Goal: Transaction & Acquisition: Register for event/course

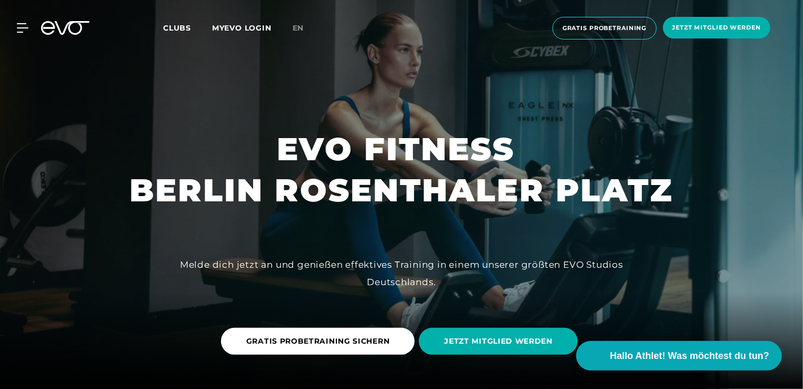
click at [173, 28] on span "Clubs" at bounding box center [177, 27] width 28 height 9
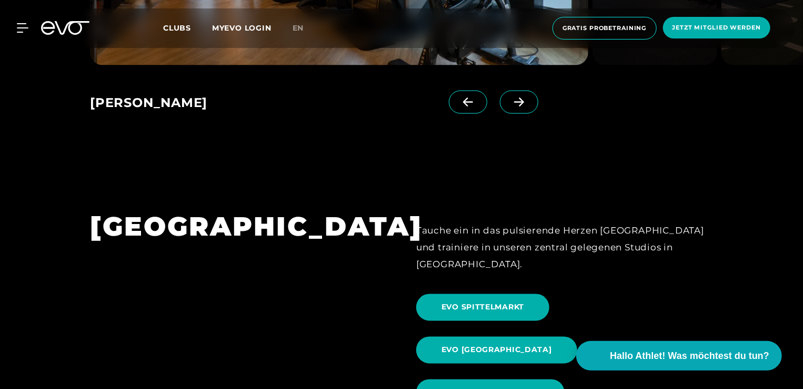
scroll to position [983, 0]
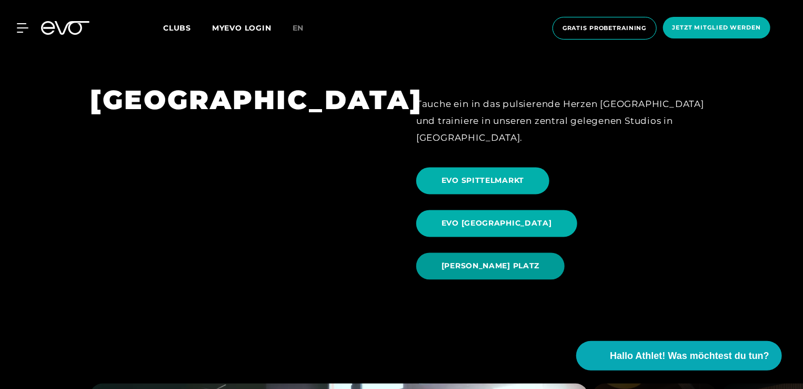
click at [486, 261] on span "[PERSON_NAME] PLATZ" at bounding box center [491, 266] width 98 height 11
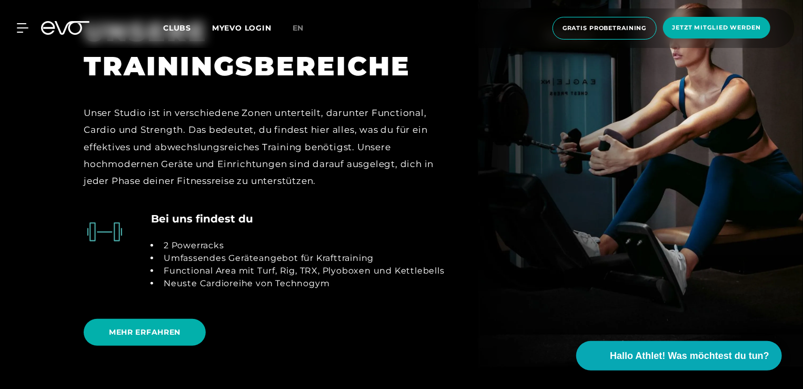
scroll to position [2138, 0]
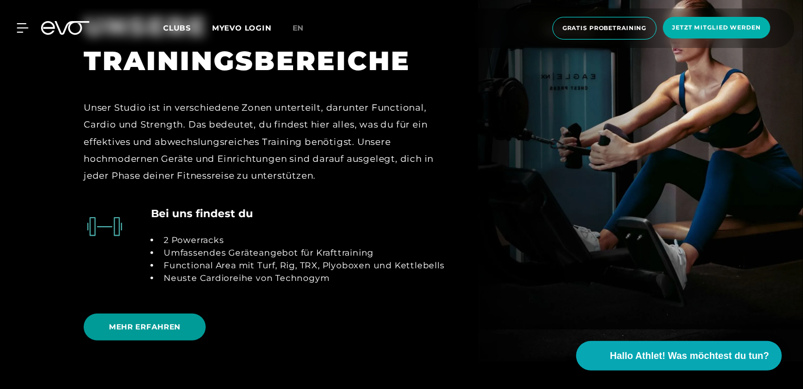
click at [168, 321] on span "MEHR ERFAHREN" at bounding box center [145, 326] width 72 height 11
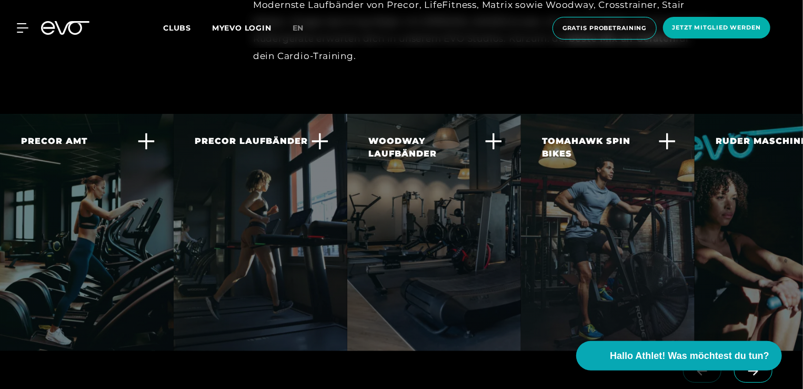
scroll to position [1959, 0]
click at [749, 358] on span at bounding box center [753, 369] width 38 height 23
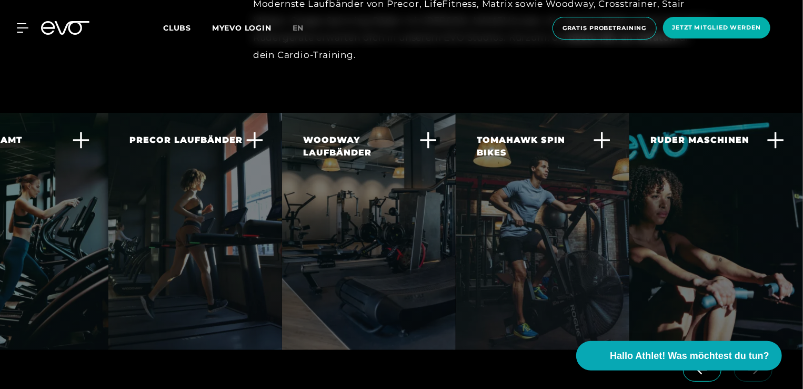
click at [699, 358] on span at bounding box center [702, 369] width 38 height 23
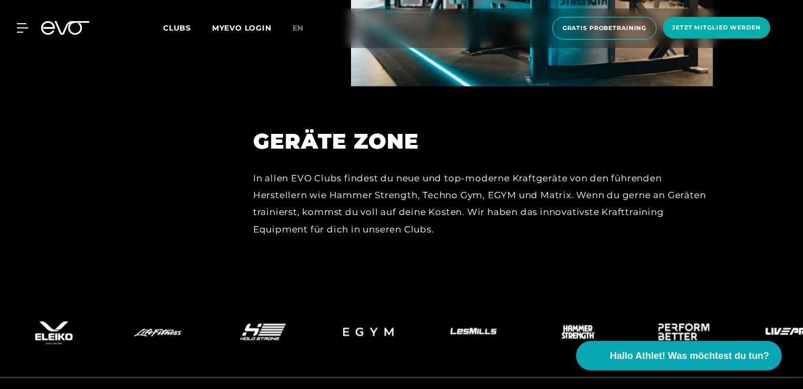
scroll to position [4522, 0]
click at [22, 26] on icon at bounding box center [24, 27] width 15 height 9
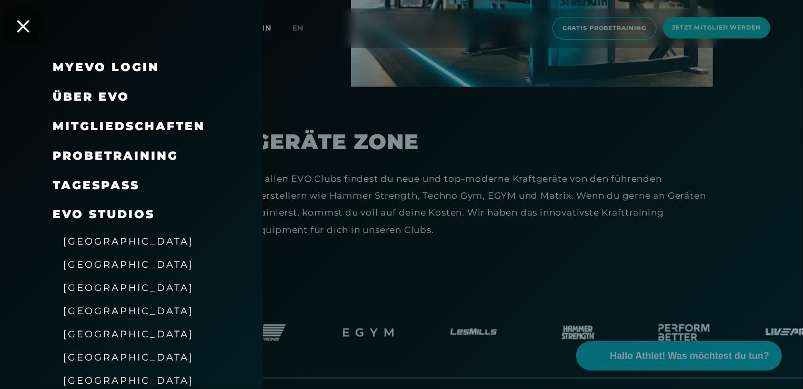
click at [571, 24] on div at bounding box center [401, 194] width 803 height 389
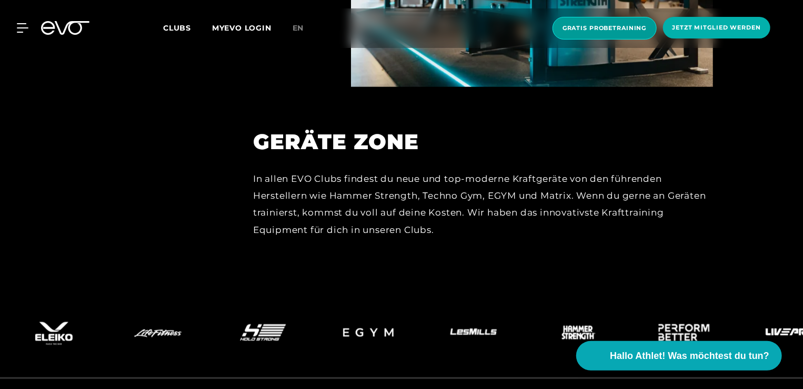
click at [599, 32] on span "Gratis Probetraining" at bounding box center [605, 28] width 84 height 9
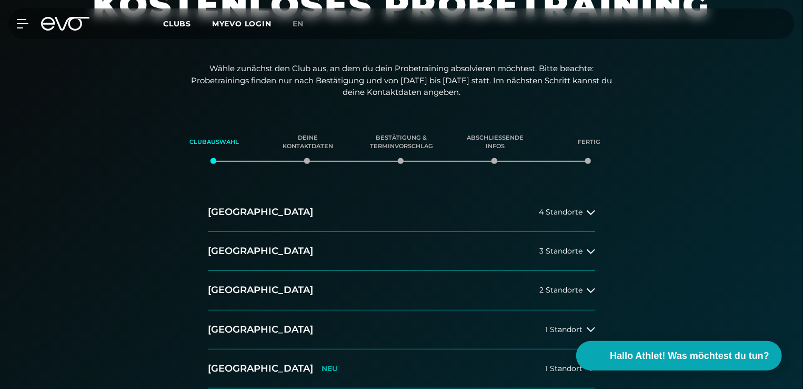
scroll to position [120, 0]
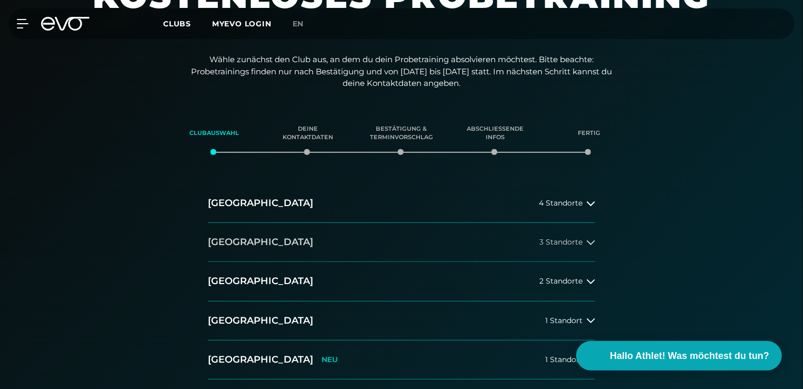
click at [562, 240] on span "3 Standorte" at bounding box center [561, 242] width 43 height 8
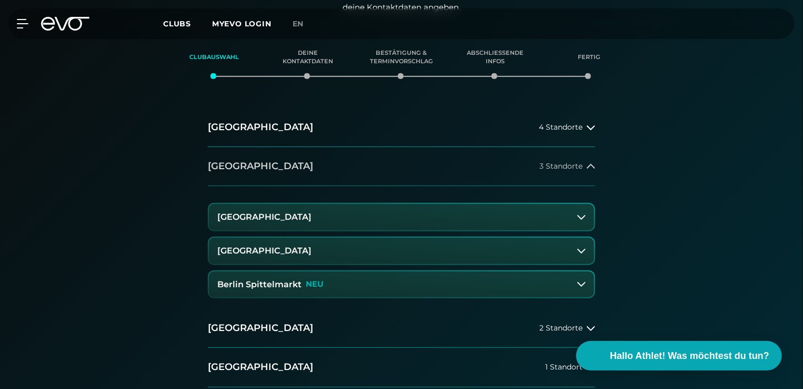
scroll to position [197, 0]
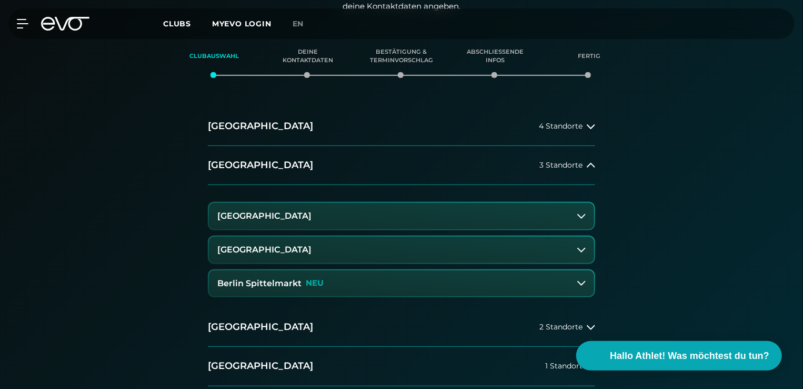
click at [511, 254] on button "[GEOGRAPHIC_DATA]" at bounding box center [401, 249] width 385 height 26
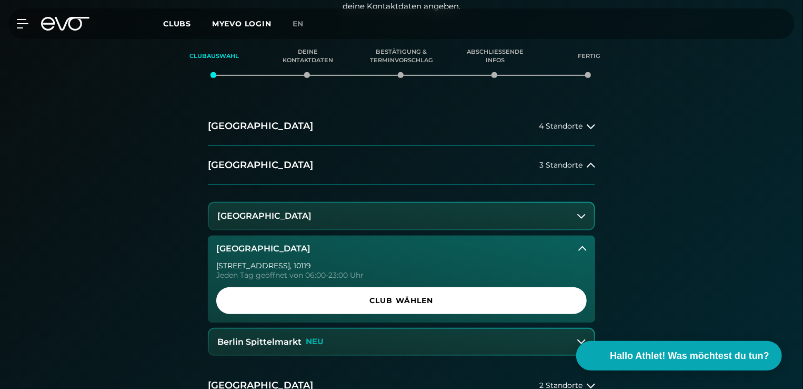
scroll to position [252, 0]
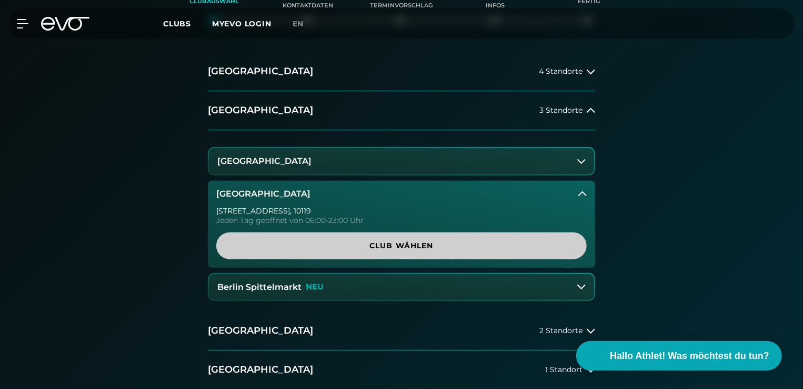
click at [462, 243] on span "Club wählen" at bounding box center [402, 245] width 320 height 11
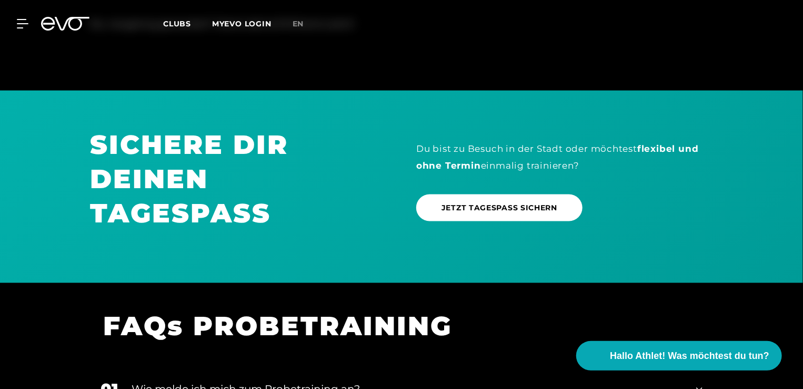
scroll to position [749, 0]
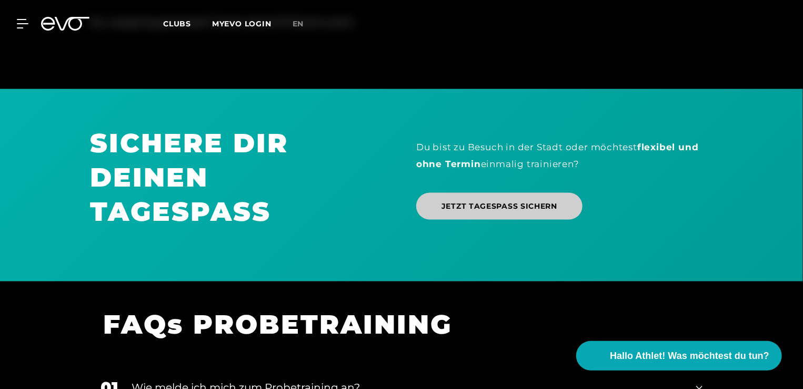
click at [495, 205] on span "JETZT TAGESPASS SICHERN" at bounding box center [500, 206] width 116 height 11
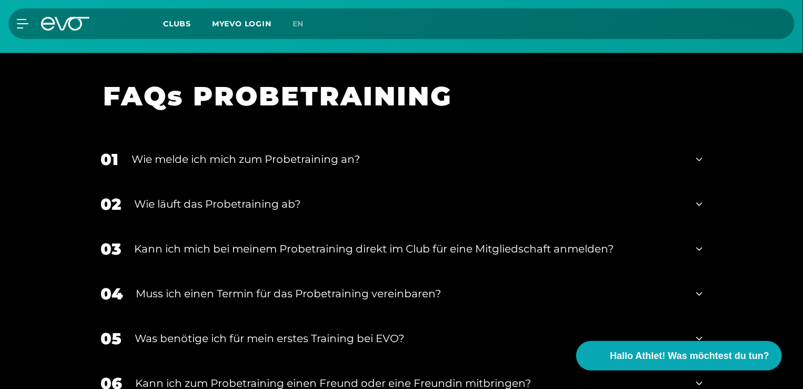
scroll to position [977, 0]
click at [426, 158] on div "Wie melde ich mich zum Probetraining an?" at bounding box center [408, 160] width 552 height 16
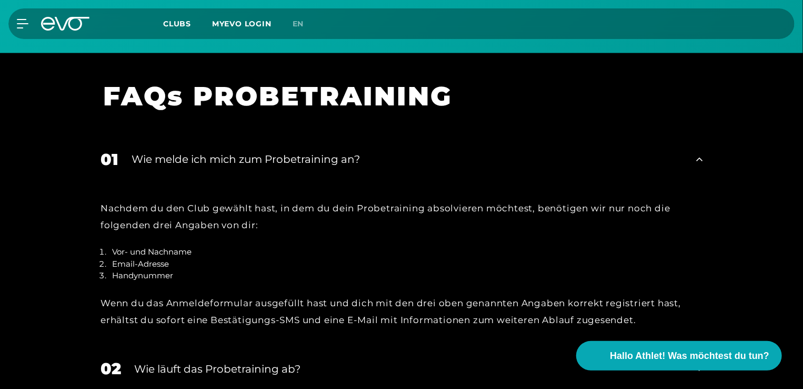
click at [426, 158] on div "Wie melde ich mich zum Probetraining an?" at bounding box center [408, 160] width 552 height 16
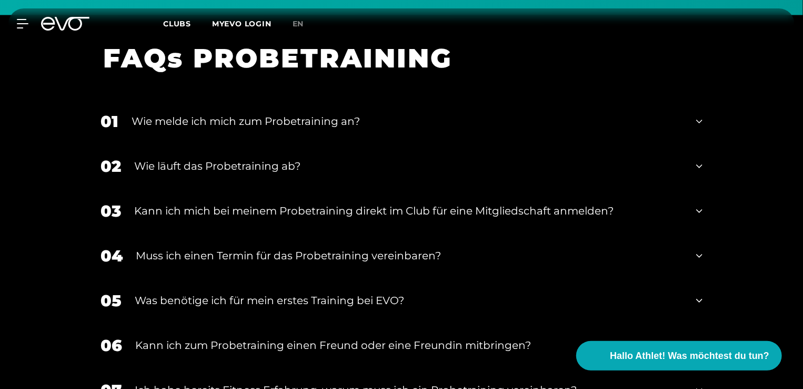
scroll to position [1019, 0]
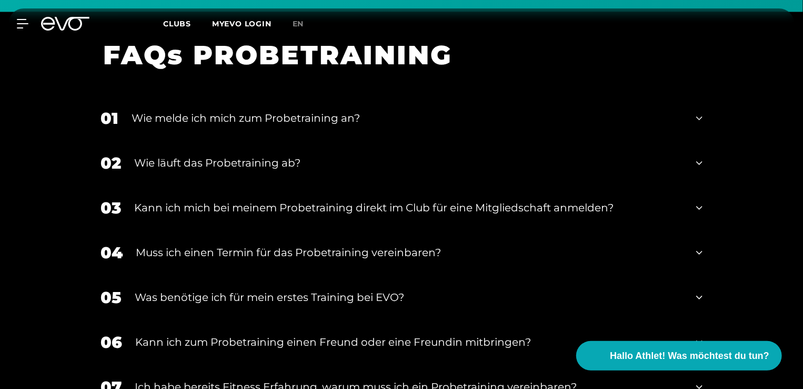
click at [400, 158] on div "Wie läuft das Probetraining ab?" at bounding box center [408, 163] width 549 height 16
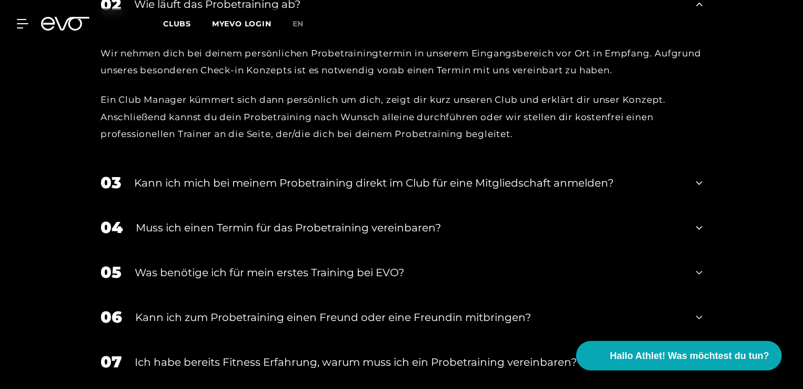
scroll to position [1184, 0]
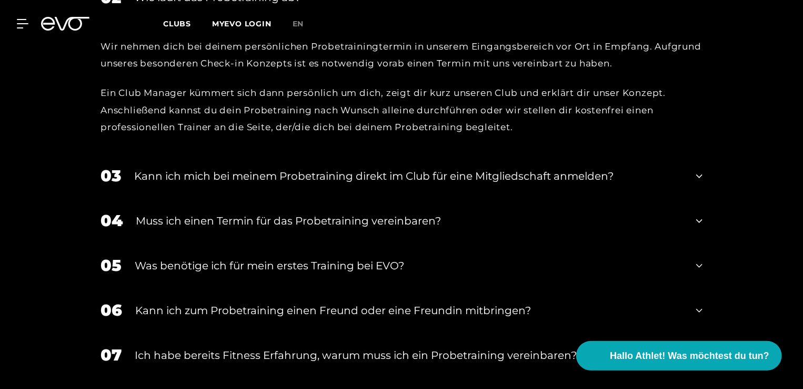
click at [392, 178] on div "Kann ich mich bei meinem Probetraining direkt im Club für eine Mitgliedschaft a…" at bounding box center [408, 176] width 549 height 16
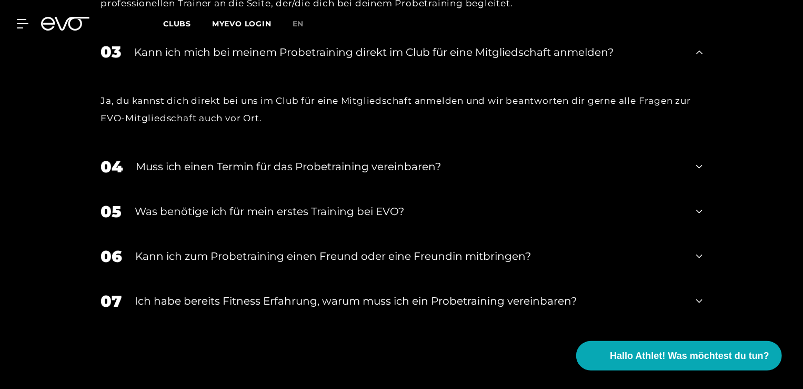
click at [377, 164] on div "Muss ich einen Termin für das Probetraining vereinbaren?" at bounding box center [410, 166] width 548 height 16
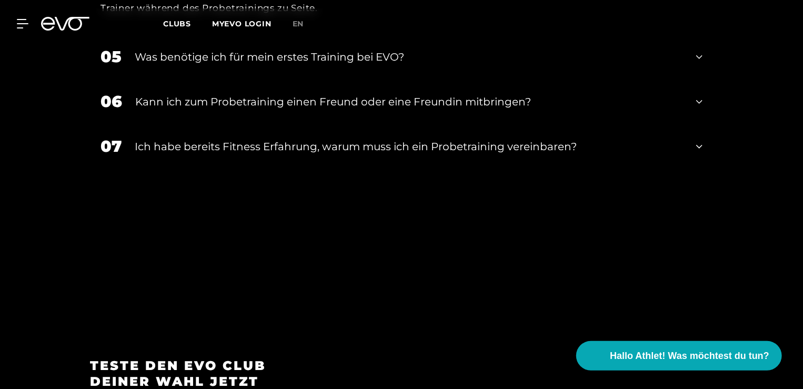
scroll to position [1567, 0]
click at [374, 148] on div "Ich habe bereits Fitness Erfahrung, warum muss ich ein Probetraining vereinbare…" at bounding box center [409, 146] width 549 height 16
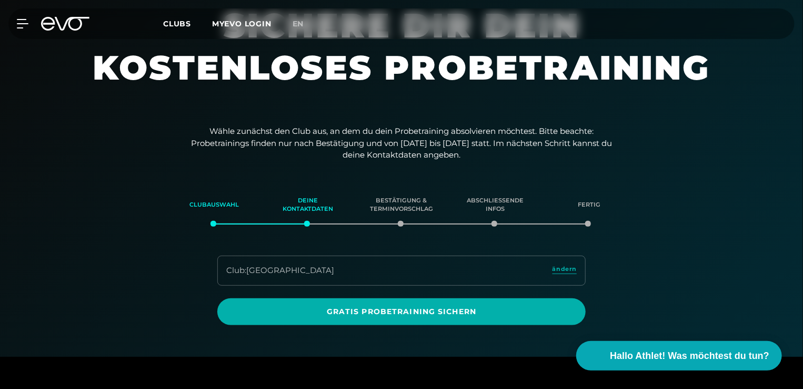
scroll to position [47, 0]
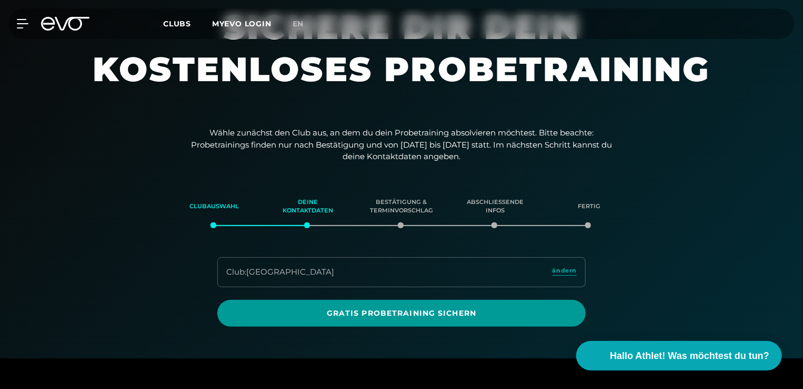
click at [338, 309] on span "Gratis Probetraining sichern" at bounding box center [402, 312] width 318 height 11
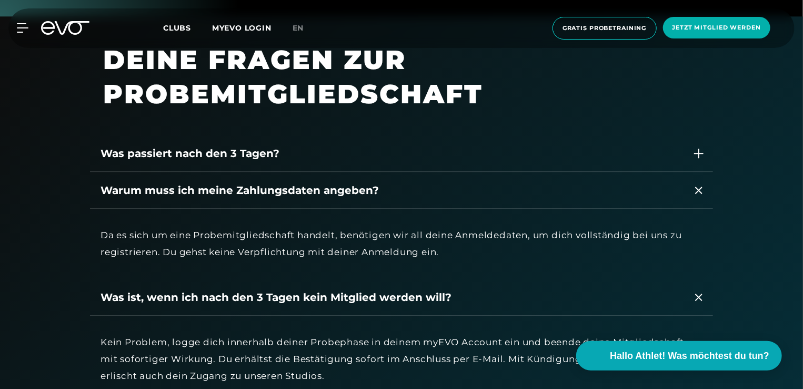
scroll to position [1354, 0]
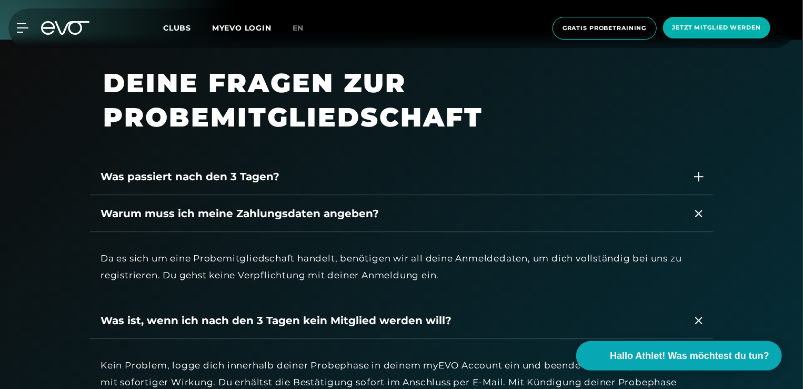
click at [227, 177] on div "Was passiert nach den 3 Tagen?" at bounding box center [392, 176] width 582 height 16
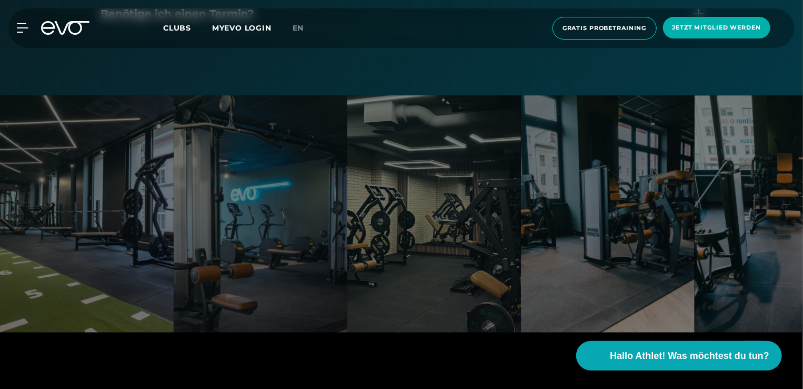
scroll to position [2272, 0]
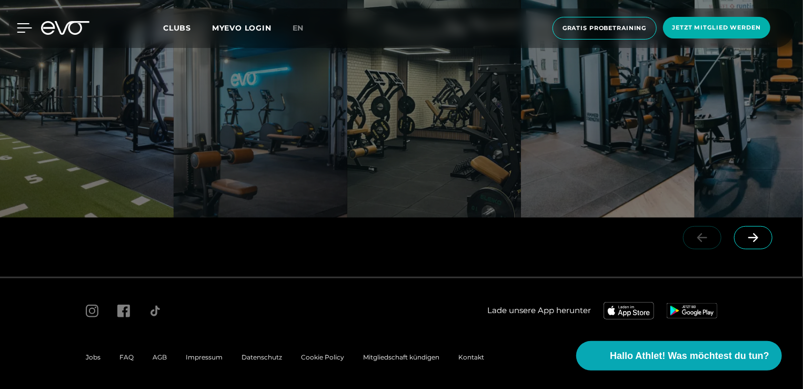
click at [26, 24] on icon at bounding box center [24, 28] width 15 height 8
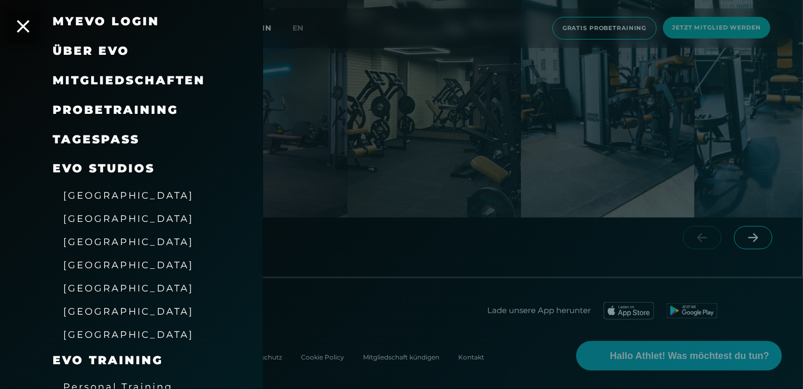
scroll to position [44, 0]
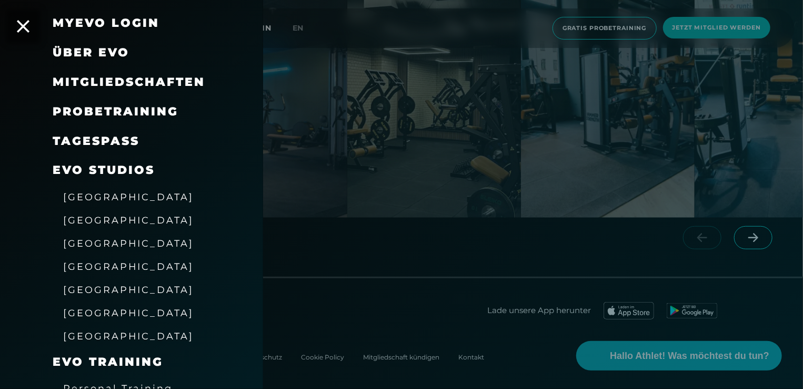
click at [133, 83] on span "Mitgliedschaften" at bounding box center [129, 82] width 153 height 14
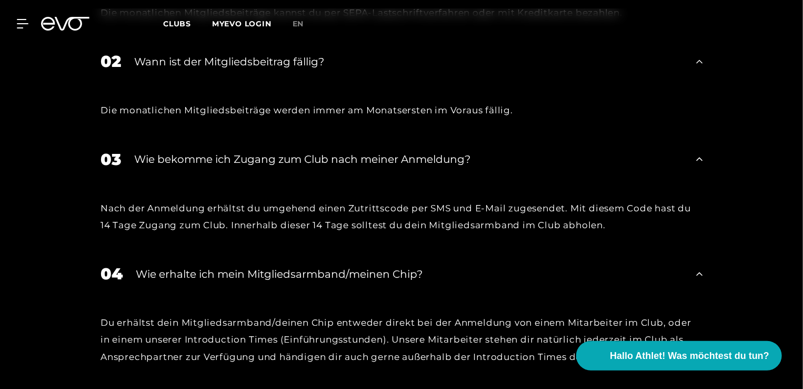
scroll to position [1937, 0]
